Goal: Task Accomplishment & Management: Use online tool/utility

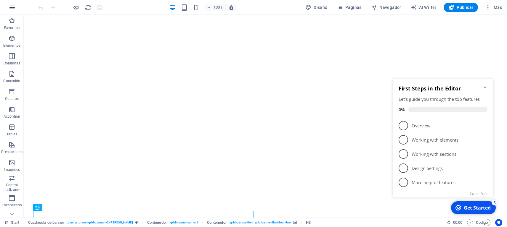
click at [16, 7] on button "button" at bounding box center [12, 7] width 14 height 14
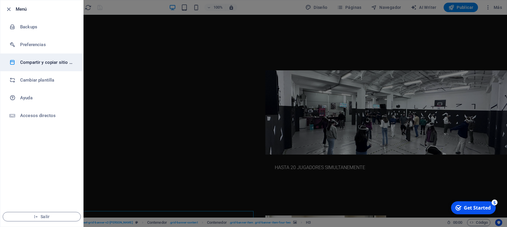
click at [39, 64] on h6 "Compartir y copiar sitio web" at bounding box center [47, 62] width 55 height 7
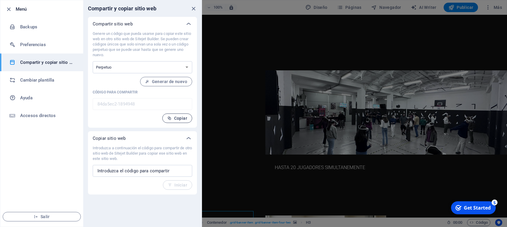
click at [178, 118] on span "Copiar" at bounding box center [177, 118] width 20 height 5
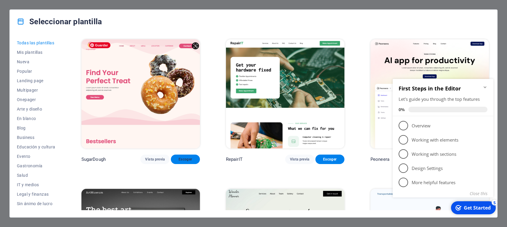
click at [191, 157] on span "Escoger" at bounding box center [186, 159] width 20 height 5
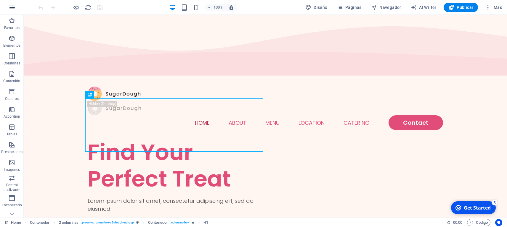
click at [10, 4] on button "button" at bounding box center [12, 7] width 14 height 14
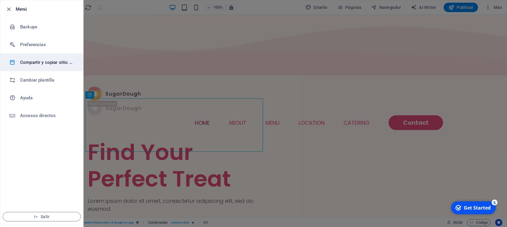
click at [41, 61] on h6 "Compartir y copiar sitio web" at bounding box center [47, 62] width 55 height 7
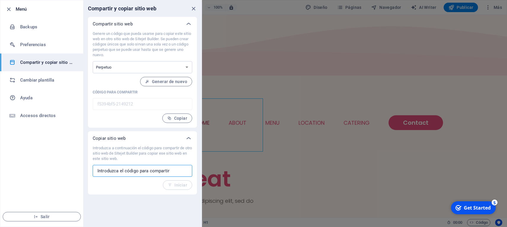
click at [148, 170] on input "text" at bounding box center [142, 171] width 99 height 12
paste input "84da5ec2-1894948"
type input "84da5ec2-1894948"
click at [182, 184] on span "Iniciar" at bounding box center [177, 185] width 19 height 5
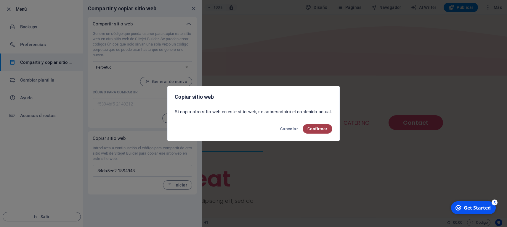
click at [315, 129] on span "Confirmar" at bounding box center [317, 129] width 20 height 5
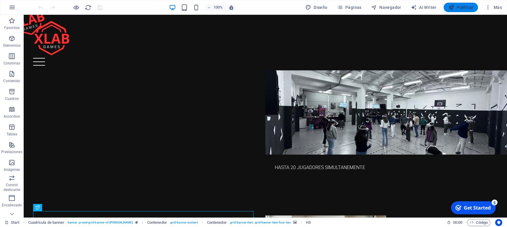
click at [460, 11] on button "Publicar" at bounding box center [460, 7] width 35 height 9
